Goal: Register for event/course

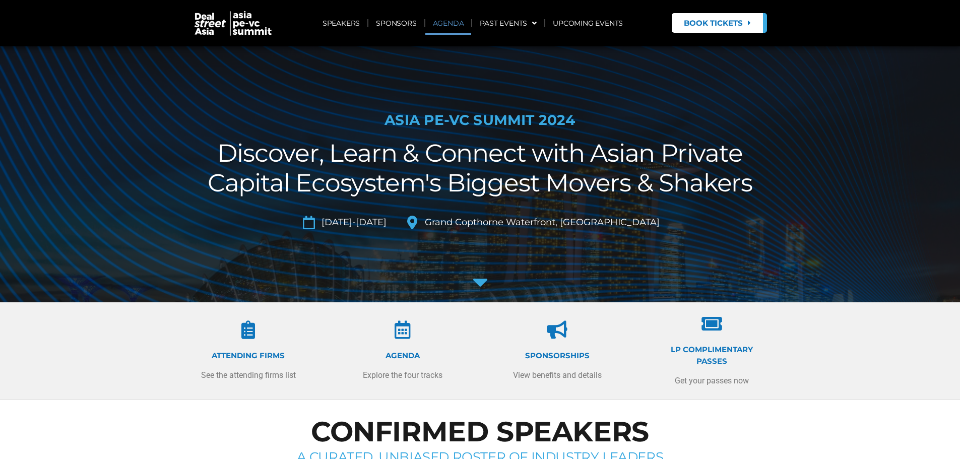
click at [446, 22] on link "AGENDA" at bounding box center [448, 23] width 46 height 23
click at [212, 27] on img at bounding box center [233, 23] width 81 height 26
click at [246, 29] on img at bounding box center [233, 23] width 81 height 26
click at [694, 20] on span "Book Tickets" at bounding box center [713, 23] width 59 height 8
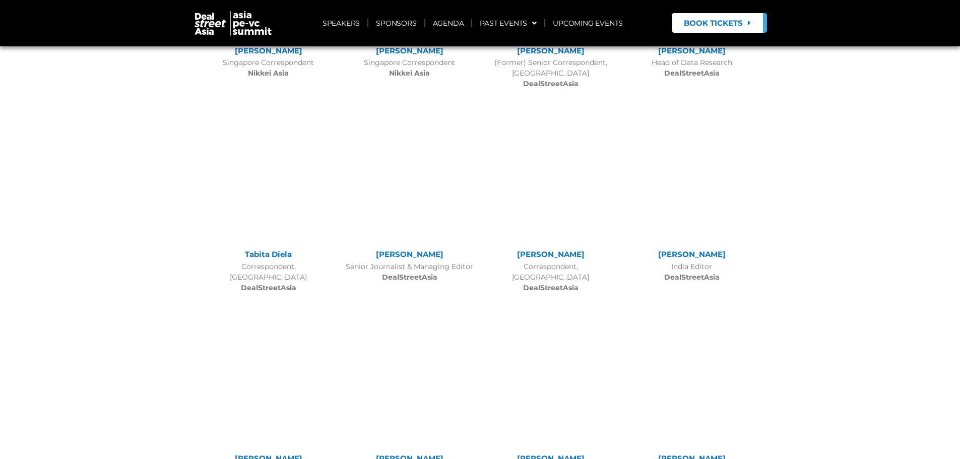
scroll to position [8294, 0]
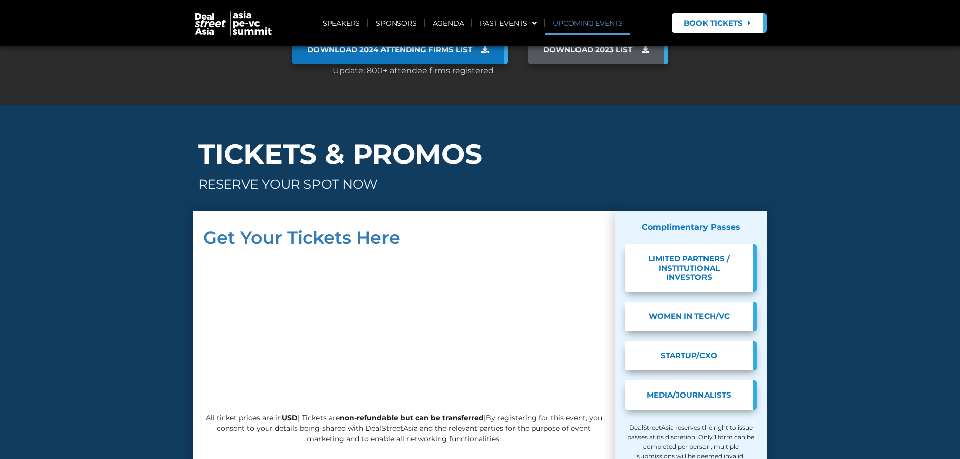
click at [594, 21] on link "UPCOMING EVENTS" at bounding box center [587, 23] width 85 height 23
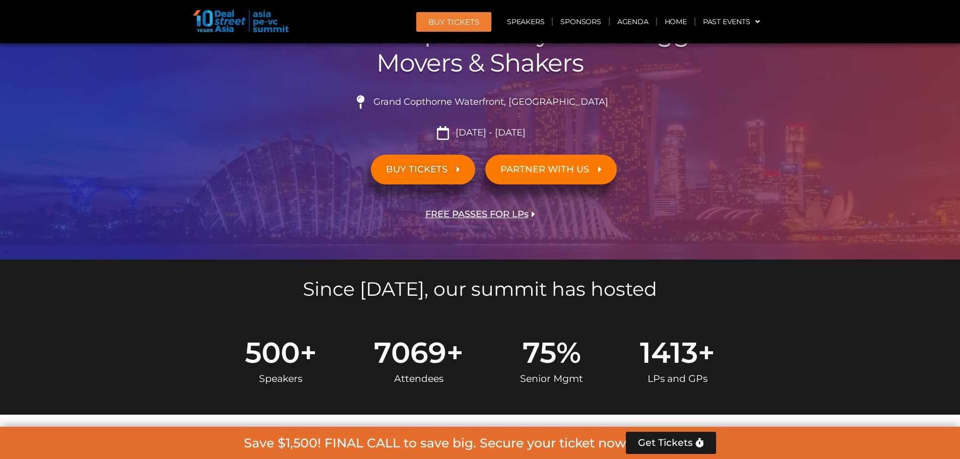
click at [442, 171] on span "BUY TICKETS" at bounding box center [416, 170] width 61 height 10
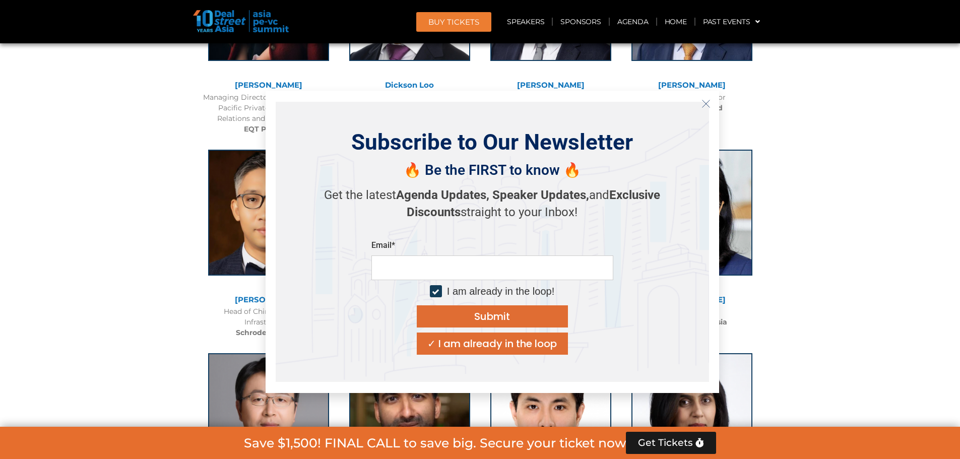
scroll to position [3238, 0]
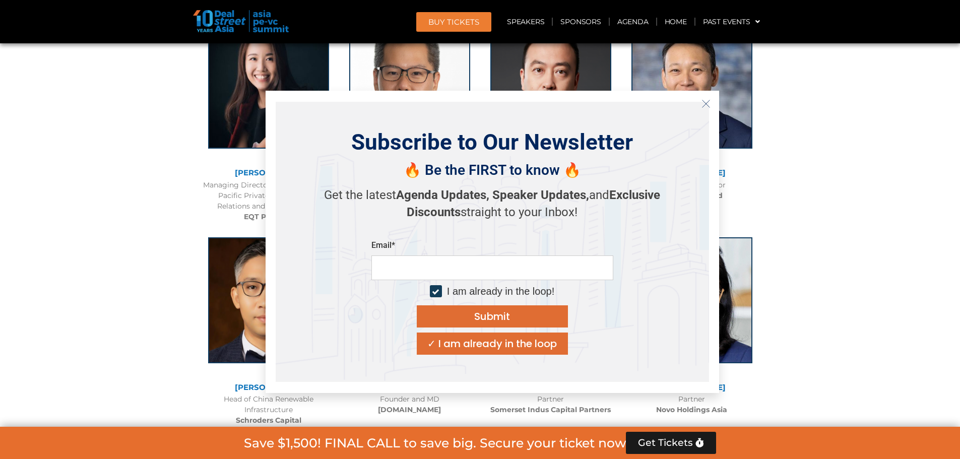
click at [702, 99] on icon "Close" at bounding box center [705, 103] width 9 height 9
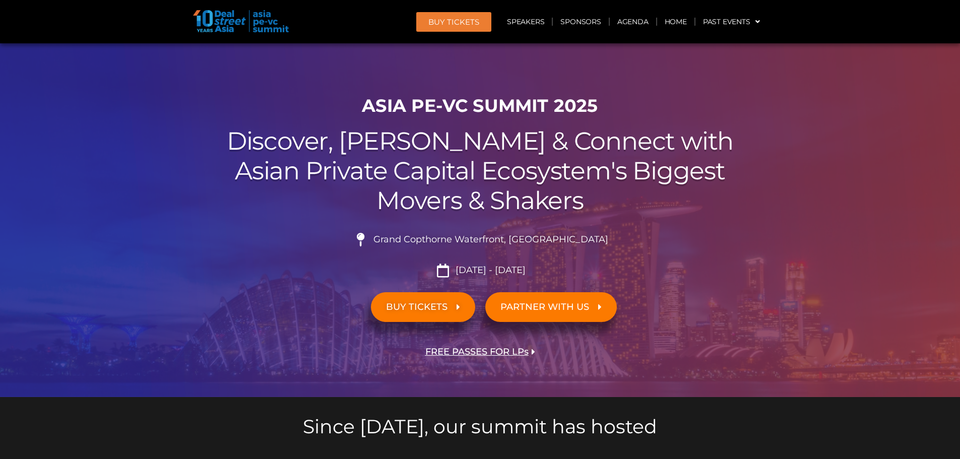
scroll to position [0, 0]
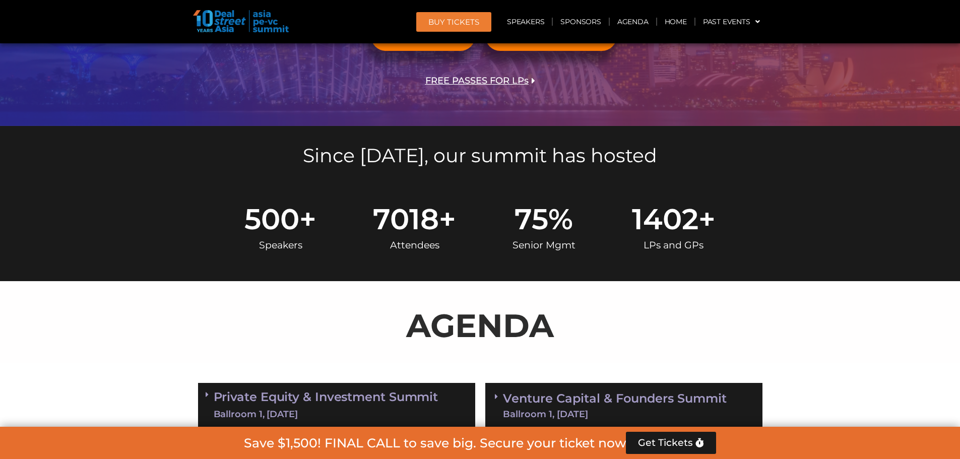
scroll to position [302, 0]
